Goal: Check status: Check status

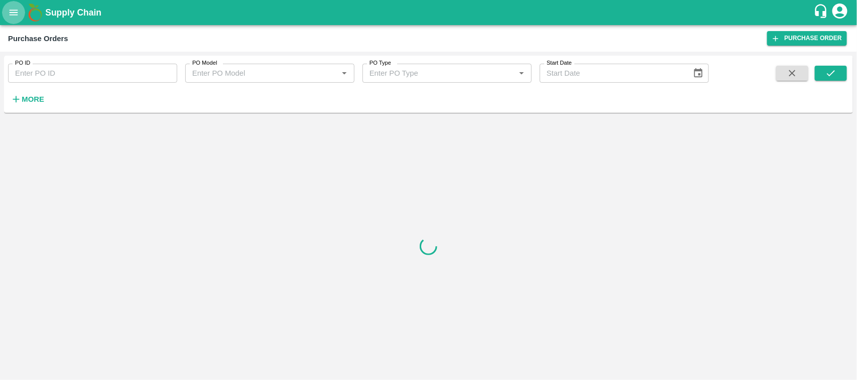
click at [12, 9] on icon "open drawer" at bounding box center [13, 12] width 11 height 11
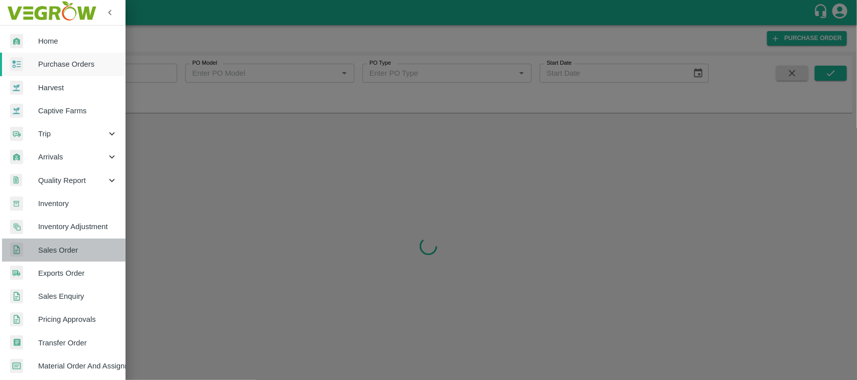
click at [74, 249] on span "Sales Order" at bounding box center [77, 250] width 79 height 11
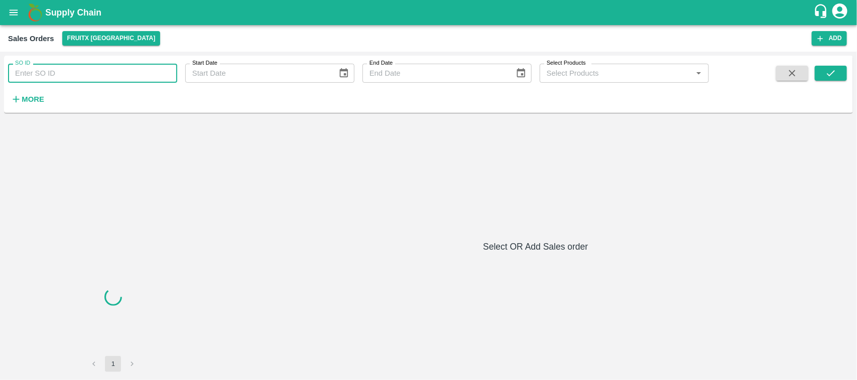
click at [82, 78] on input "SO ID" at bounding box center [92, 73] width 169 height 19
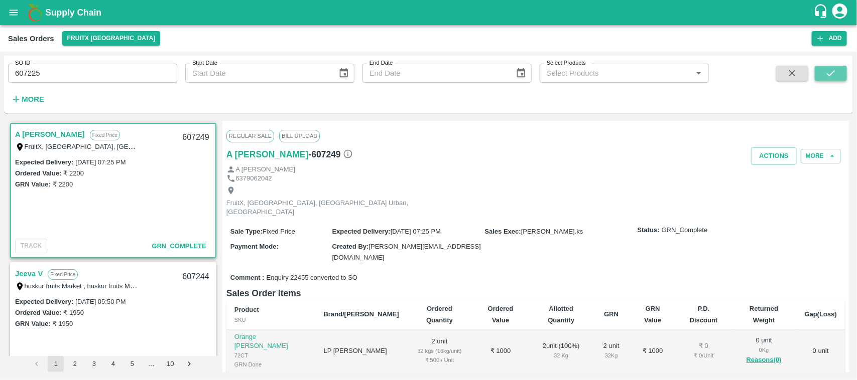
click at [826, 74] on icon "submit" at bounding box center [830, 73] width 11 height 11
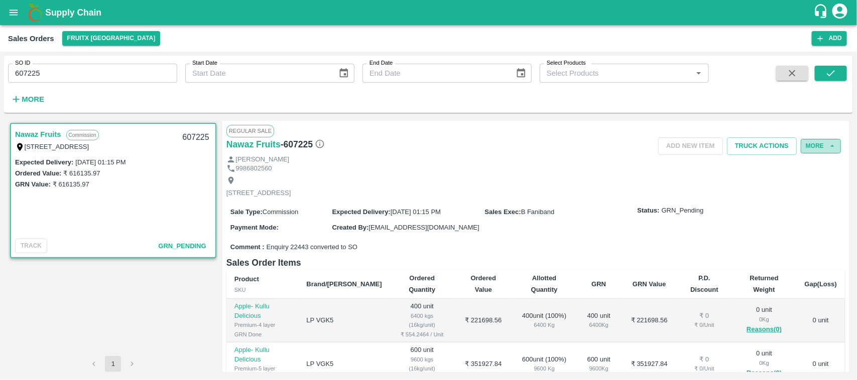
click at [822, 139] on button "More" at bounding box center [820, 146] width 40 height 15
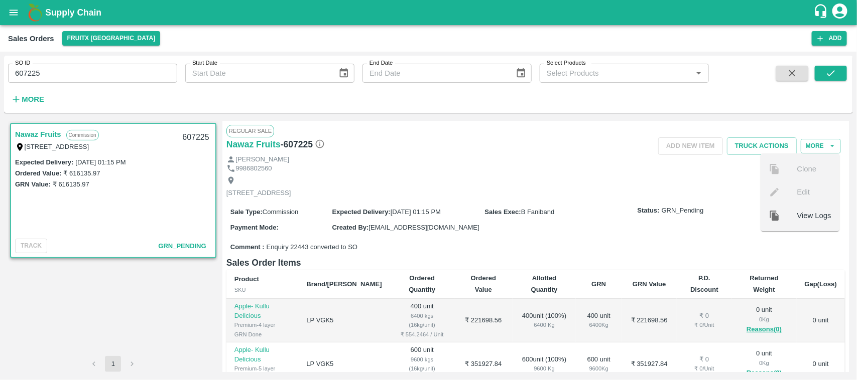
click at [798, 223] on div "View Logs" at bounding box center [800, 215] width 78 height 23
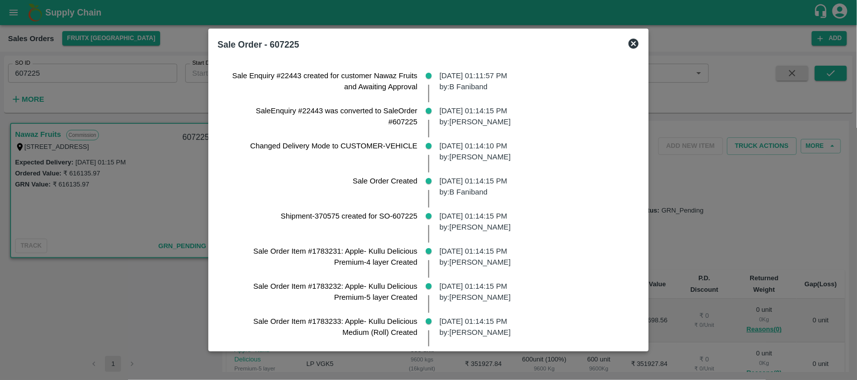
click at [688, 162] on div at bounding box center [428, 190] width 857 height 380
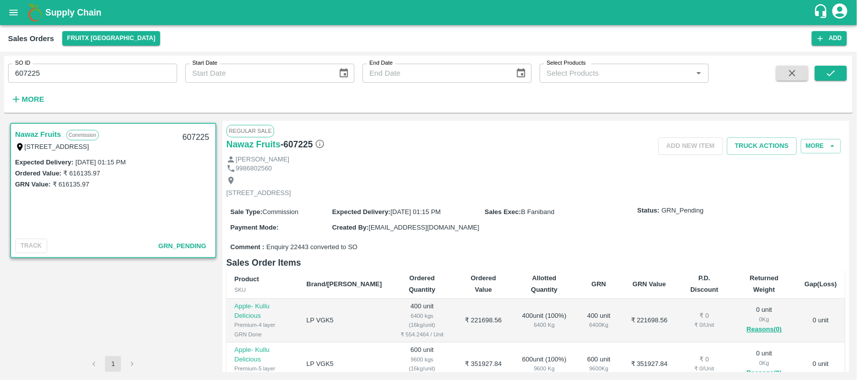
click at [76, 68] on input "607225" at bounding box center [92, 73] width 169 height 19
type input "607224"
click at [822, 80] on button "submit" at bounding box center [830, 73] width 32 height 15
